Goal: Check status

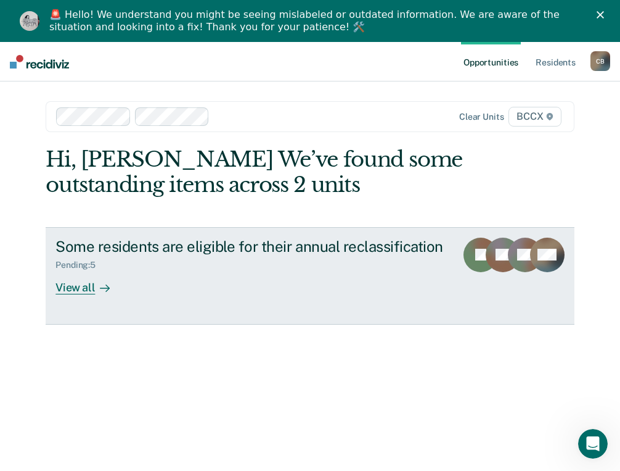
click at [80, 287] on div "View all" at bounding box center [90, 282] width 69 height 24
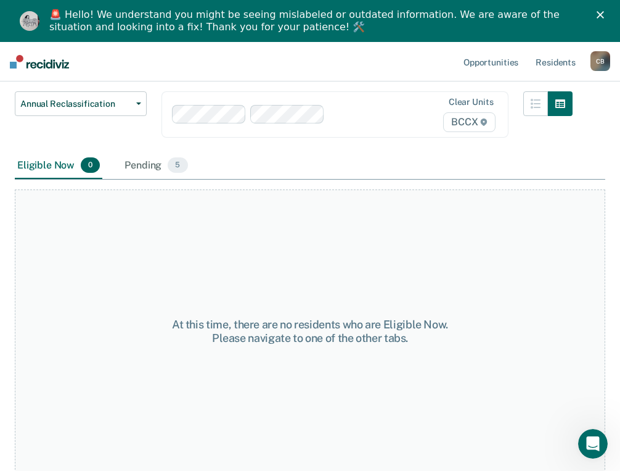
scroll to position [106, 0]
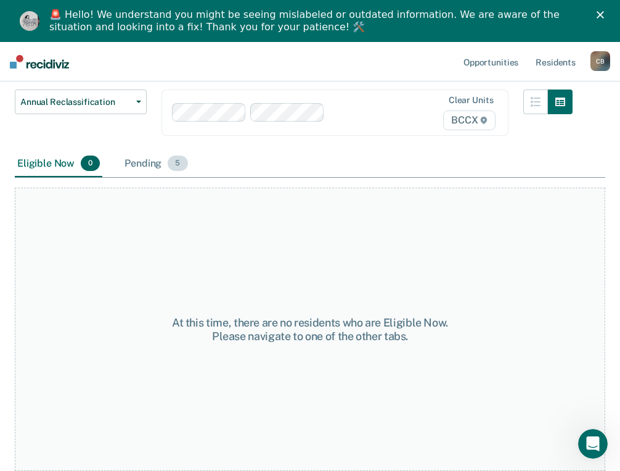
click at [151, 167] on div "Pending 5" at bounding box center [156, 163] width 68 height 27
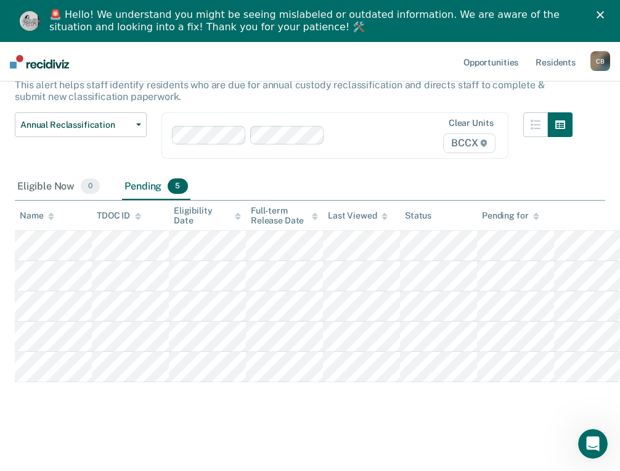
scroll to position [83, 0]
